Goal: Find specific page/section: Find specific page/section

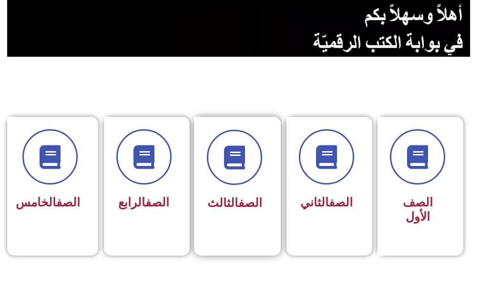
scroll to position [191, 0]
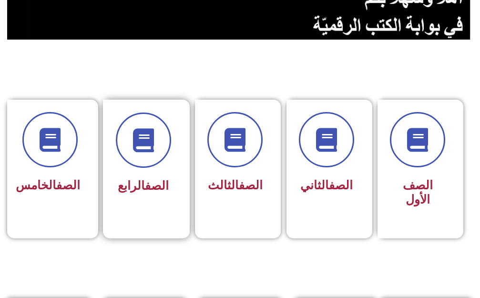
click at [152, 174] on div "الصف الرابع" at bounding box center [143, 155] width 55 height 85
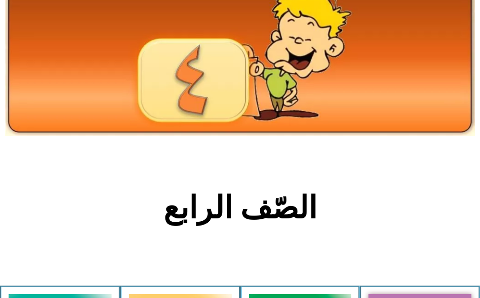
scroll to position [191, 0]
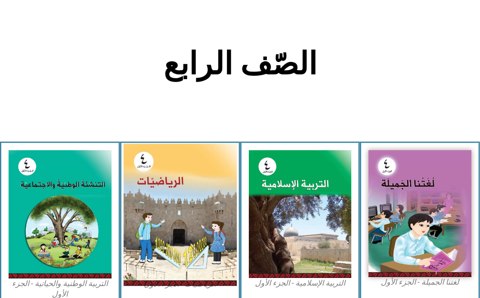
click at [174, 208] on img at bounding box center [180, 215] width 113 height 142
click at [172, 184] on img at bounding box center [180, 215] width 113 height 142
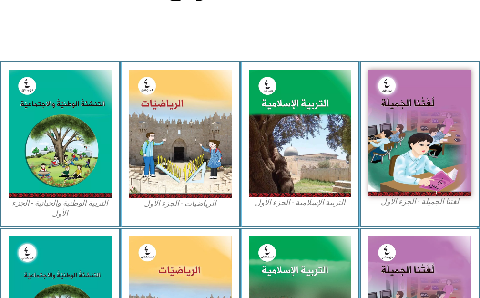
scroll to position [286, 0]
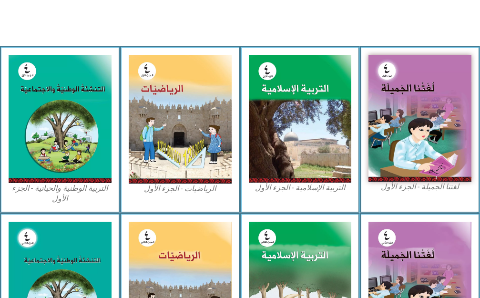
click at [177, 165] on img at bounding box center [180, 119] width 103 height 129
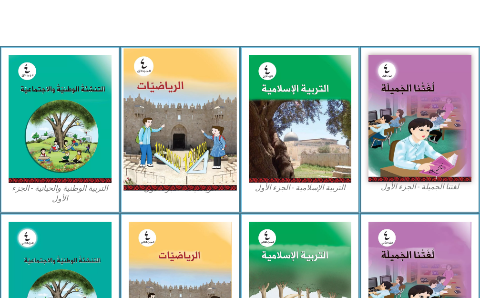
click at [167, 117] on img at bounding box center [180, 119] width 113 height 142
